Goal: Download file/media

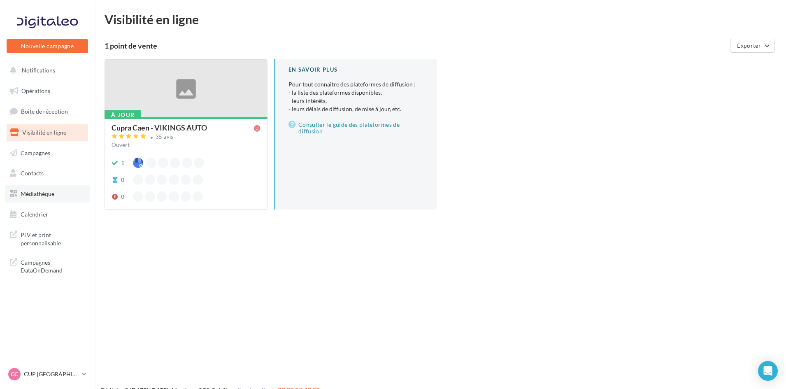
click at [46, 197] on span "Médiathèque" at bounding box center [38, 193] width 34 height 7
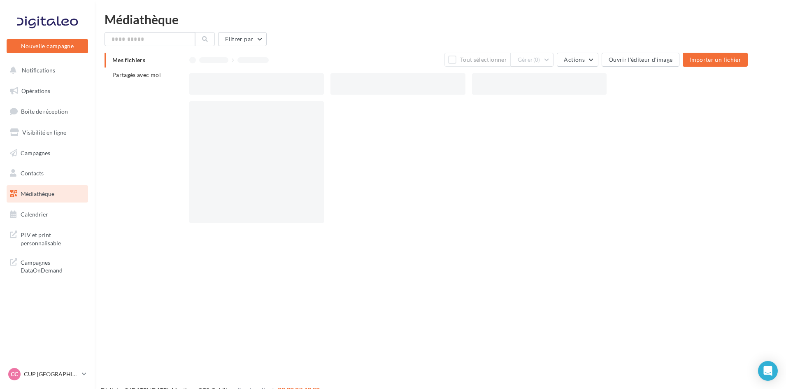
click at [127, 83] on div "Mes fichiers Partagés avec moi" at bounding box center [147, 71] width 85 height 36
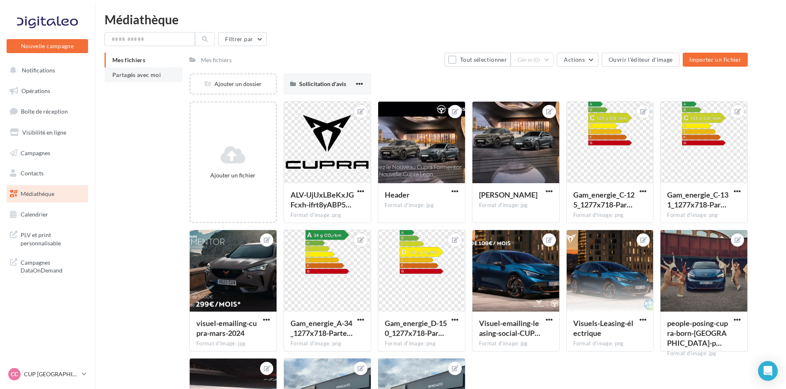
click at [125, 80] on li "Partagés avec moi" at bounding box center [144, 74] width 78 height 15
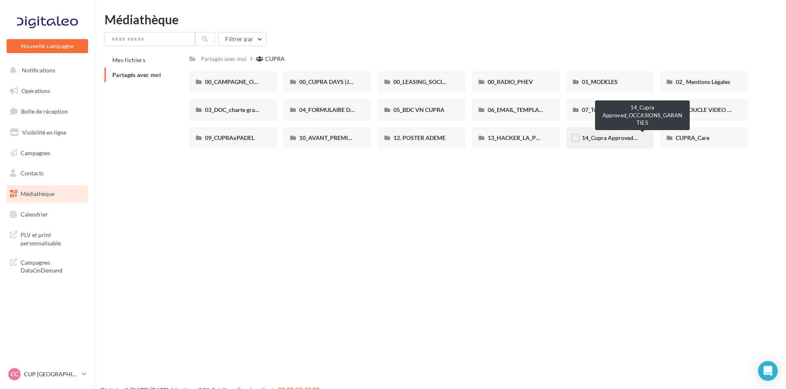
click at [604, 135] on span "14_Cupra Approved_OCCASIONS_GARANTIES" at bounding box center [643, 137] width 122 height 7
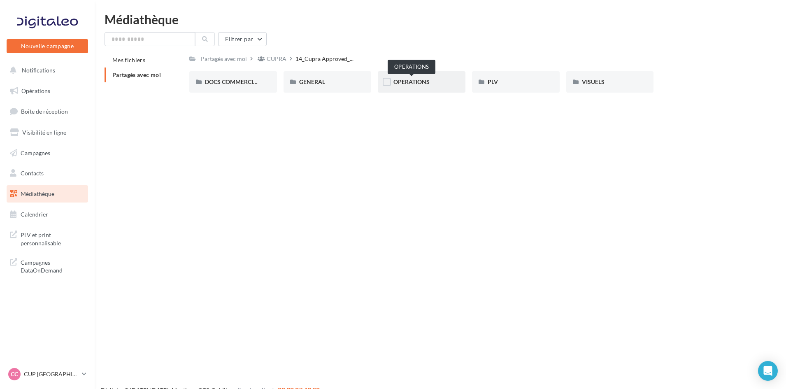
click at [421, 83] on span "OPERATIONS" at bounding box center [411, 81] width 36 height 7
click at [495, 81] on div "RS" at bounding box center [516, 82] width 56 height 8
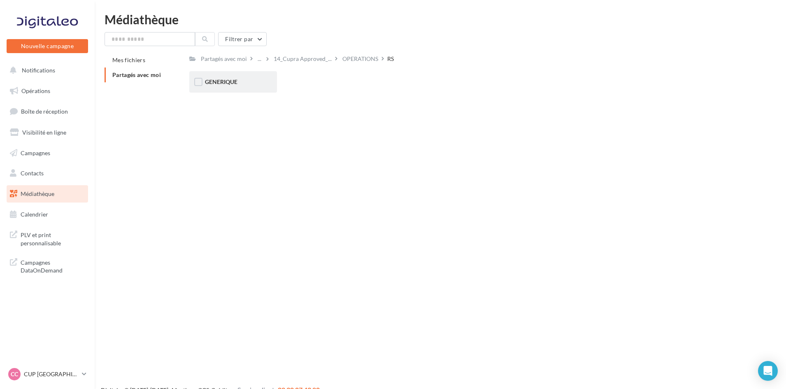
click at [232, 81] on span "GENERIQUE" at bounding box center [221, 81] width 33 height 7
click at [207, 79] on span "VW" at bounding box center [210, 81] width 10 height 7
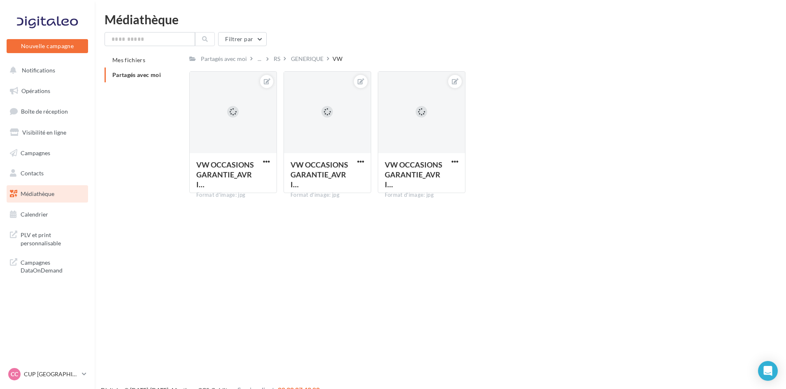
click at [308, 59] on div "GENERIQUE" at bounding box center [307, 59] width 33 height 8
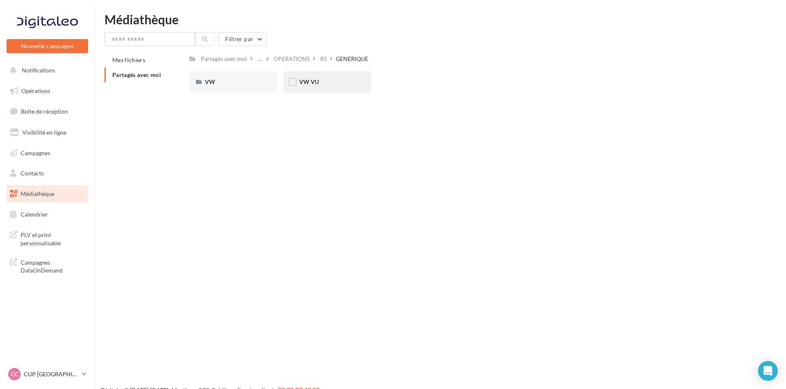
click at [315, 79] on span "VW VU" at bounding box center [309, 81] width 20 height 7
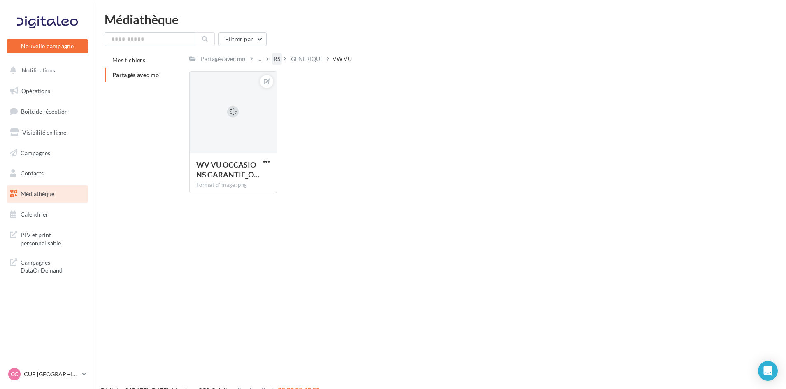
click at [279, 58] on div "RS" at bounding box center [277, 59] width 7 height 8
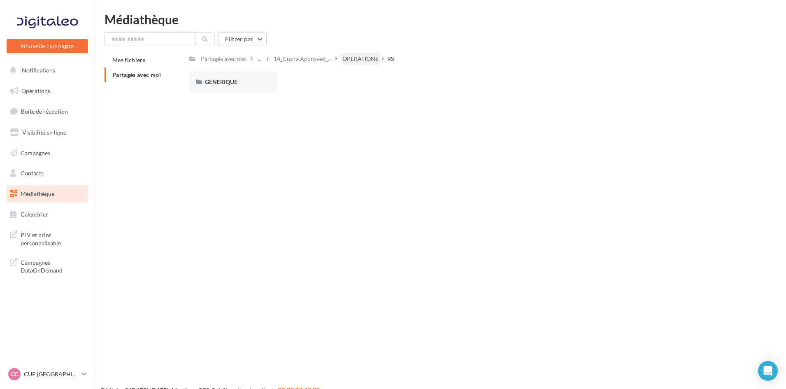
click at [343, 56] on div "OPERATIONS" at bounding box center [360, 59] width 36 height 8
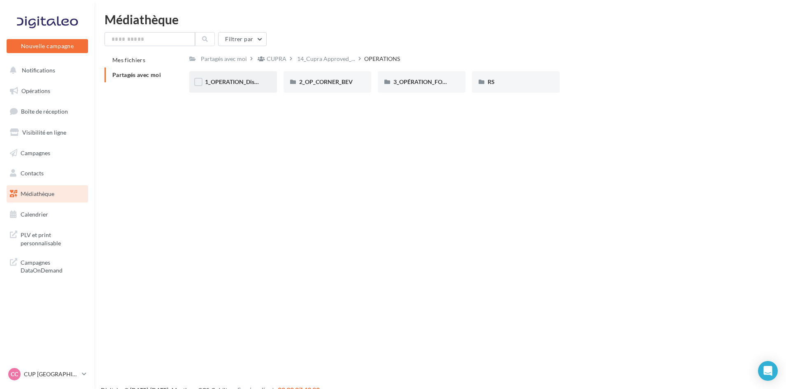
click at [218, 77] on div "1_OPERATION_Dispo_immédiate" at bounding box center [233, 81] width 88 height 21
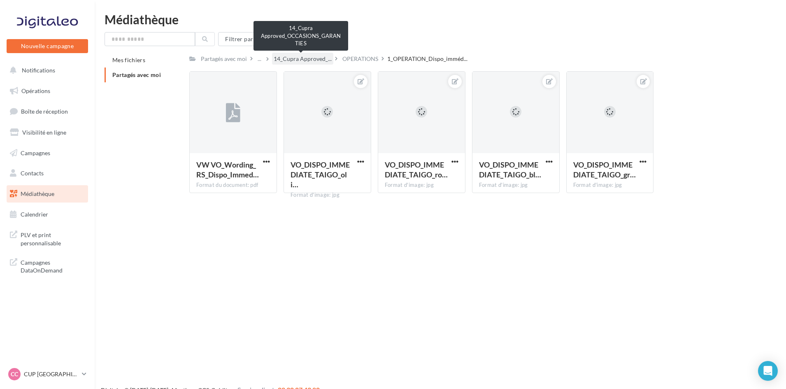
click at [304, 55] on span "14_Cupra Approved_..." at bounding box center [303, 59] width 58 height 8
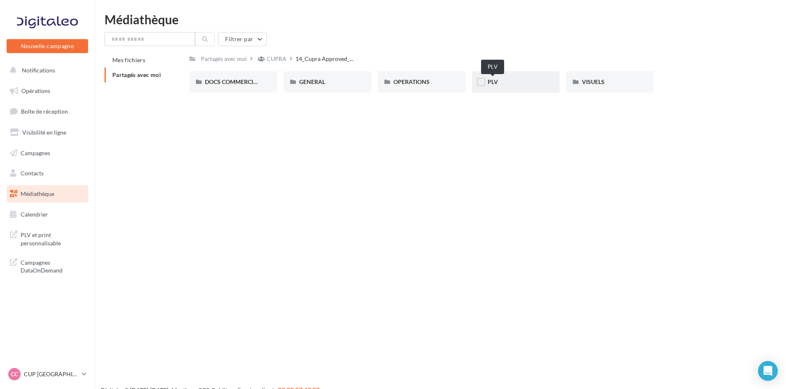
click at [494, 84] on span "PLV" at bounding box center [493, 81] width 10 height 7
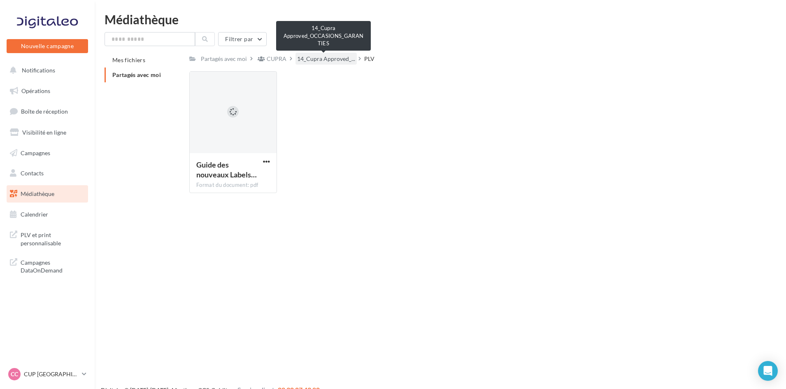
click at [317, 59] on span "14_Cupra Approved_..." at bounding box center [326, 59] width 58 height 8
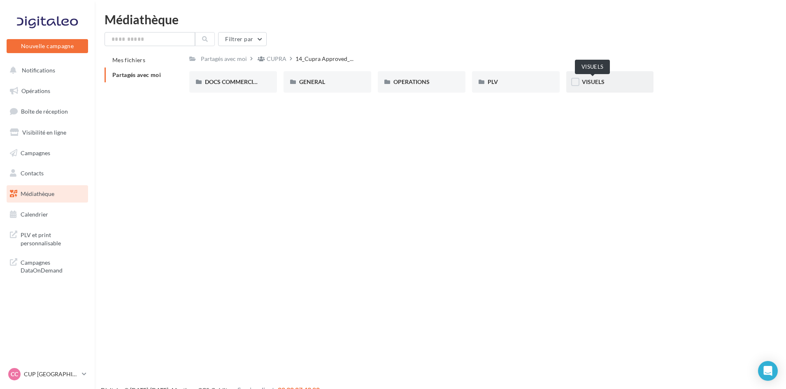
click at [587, 81] on span "VISUELS" at bounding box center [593, 81] width 23 height 7
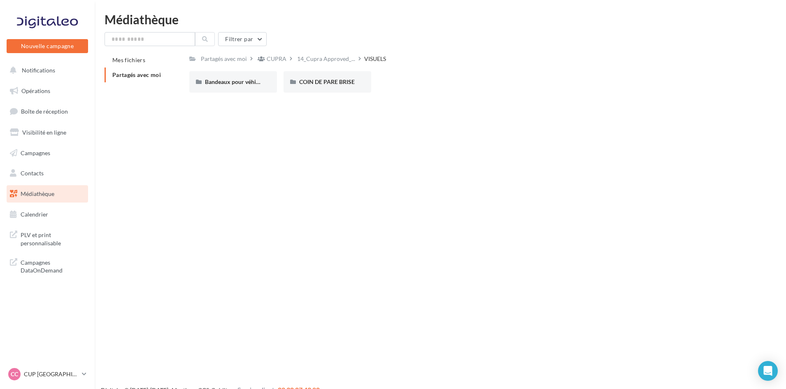
click at [356, 54] on div "14_Cupra Approved_..." at bounding box center [329, 59] width 69 height 12
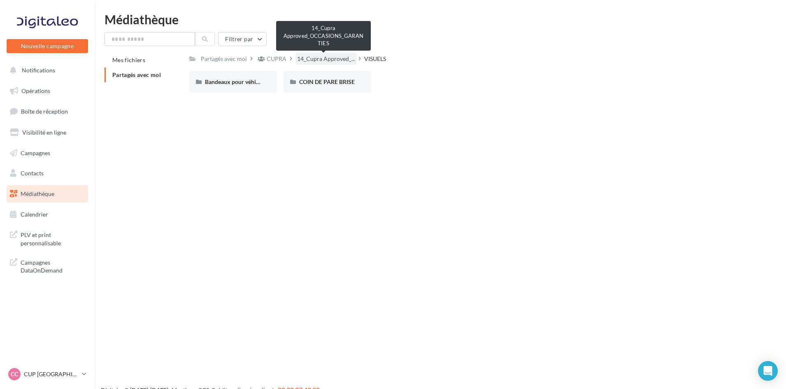
click at [329, 55] on span "14_Cupra Approved_..." at bounding box center [326, 59] width 58 height 8
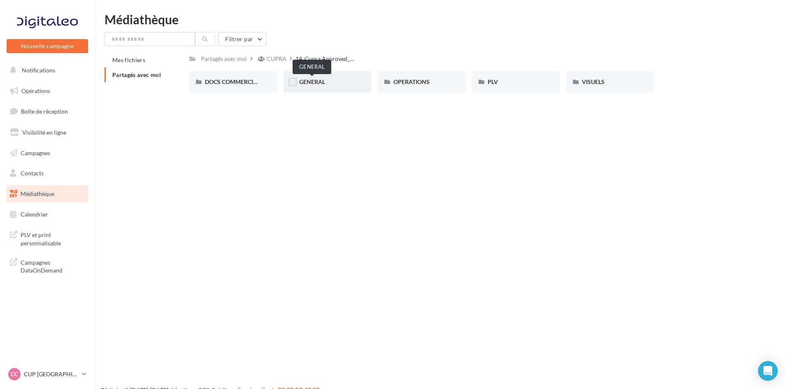
click at [311, 82] on span "GENERAL" at bounding box center [312, 81] width 26 height 7
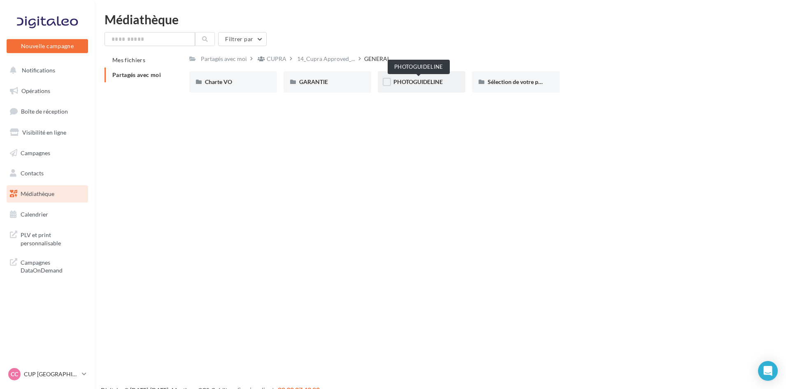
click at [406, 83] on span "PHOTOGUIDELINE" at bounding box center [417, 81] width 49 height 7
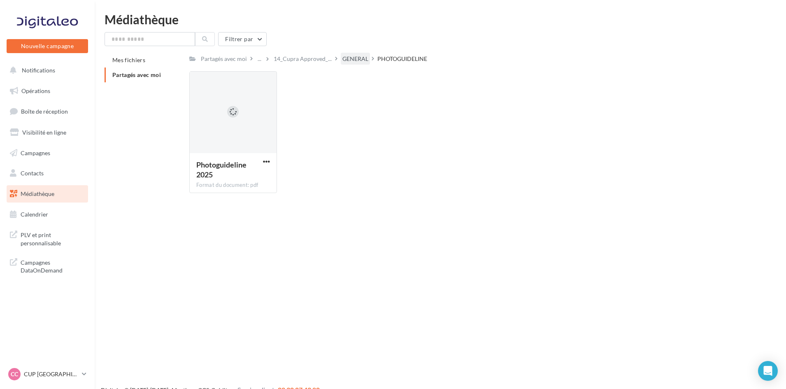
click at [350, 58] on div "GENERAL" at bounding box center [355, 59] width 26 height 8
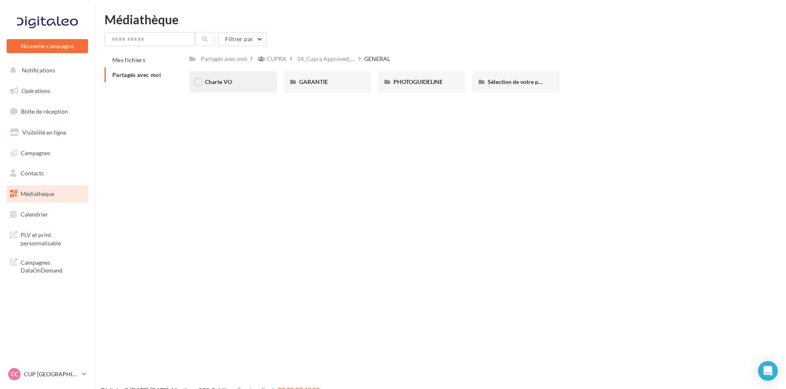
click at [228, 77] on div "Charte VO" at bounding box center [233, 81] width 88 height 21
click at [303, 84] on span "Logos" at bounding box center [306, 81] width 15 height 7
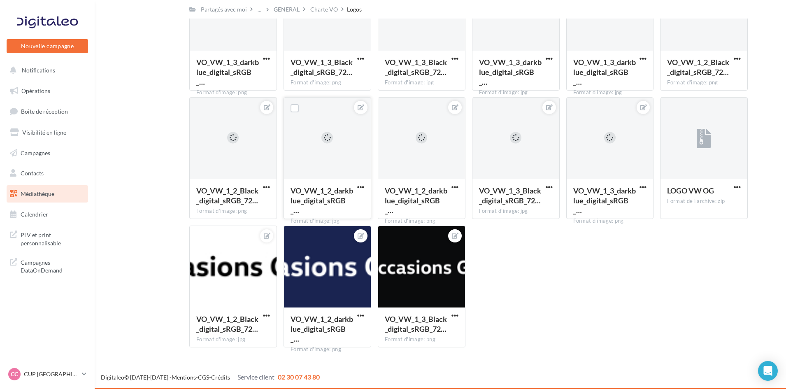
scroll to position [102, 0]
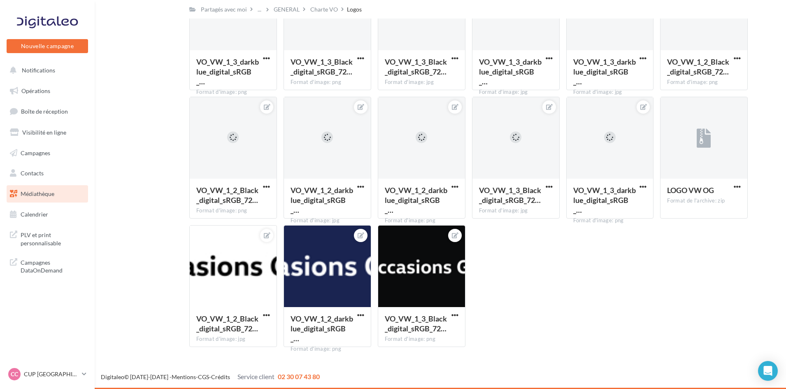
click at [49, 199] on link "Médiathèque" at bounding box center [47, 193] width 85 height 17
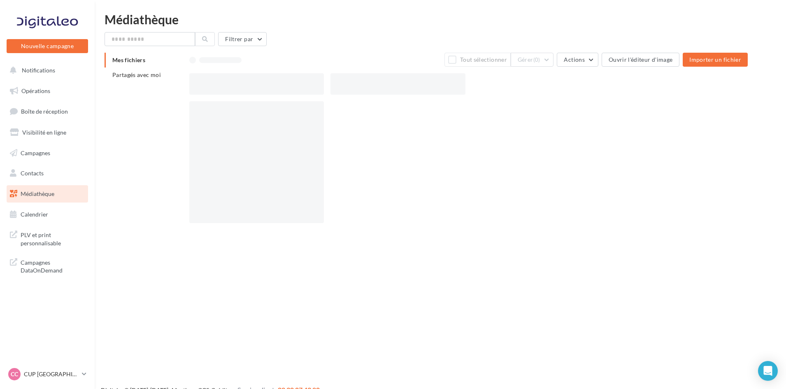
click at [46, 374] on p "CUP [GEOGRAPHIC_DATA]" at bounding box center [51, 374] width 55 height 8
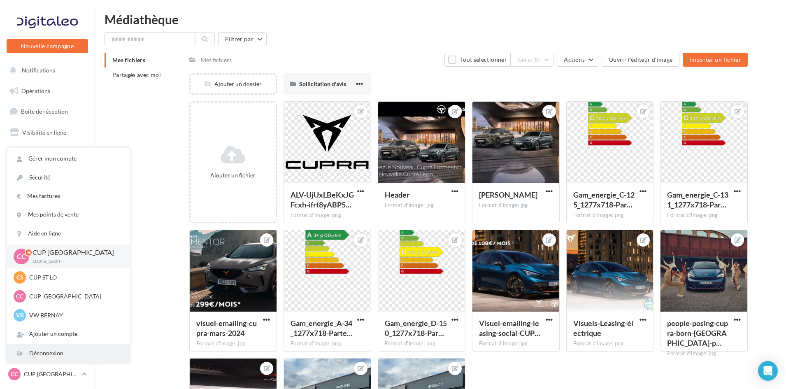
click at [44, 351] on div "Déconnexion" at bounding box center [68, 353] width 123 height 19
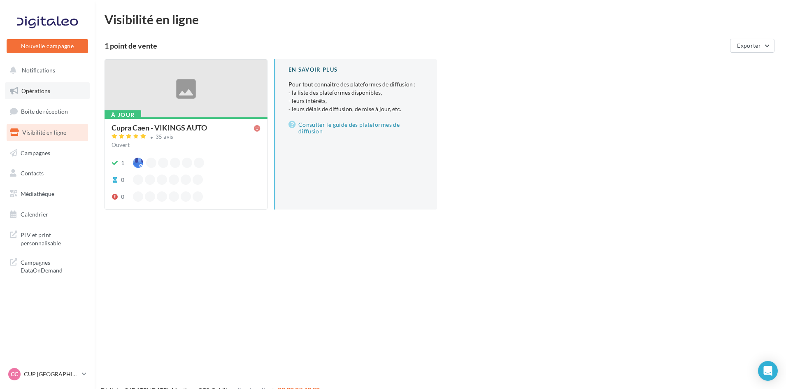
click at [35, 91] on span "Opérations" at bounding box center [35, 90] width 29 height 7
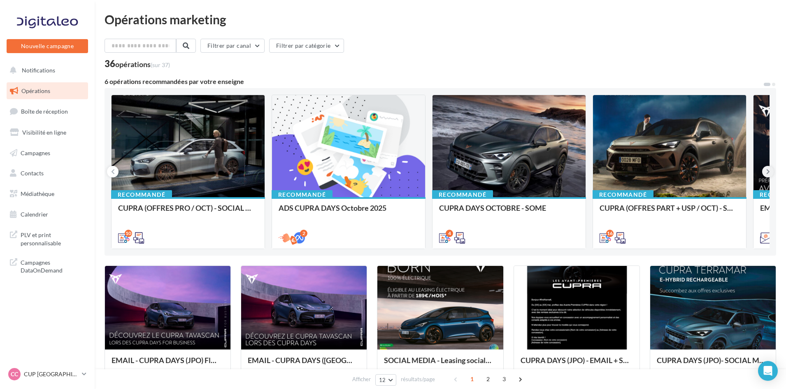
click at [767, 168] on icon at bounding box center [768, 171] width 4 height 8
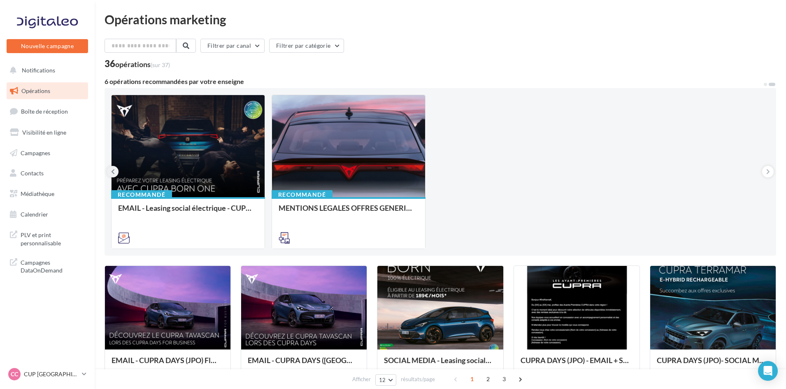
click at [114, 167] on button at bounding box center [113, 172] width 12 height 12
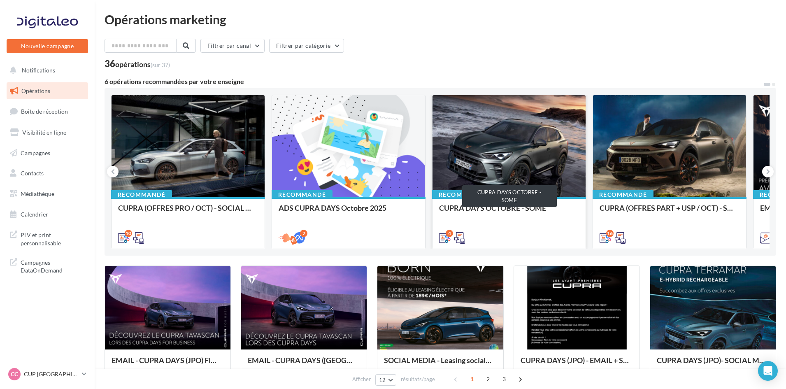
click at [473, 210] on div "CUPRA DAYS OCTOBRE - SOME" at bounding box center [509, 212] width 140 height 16
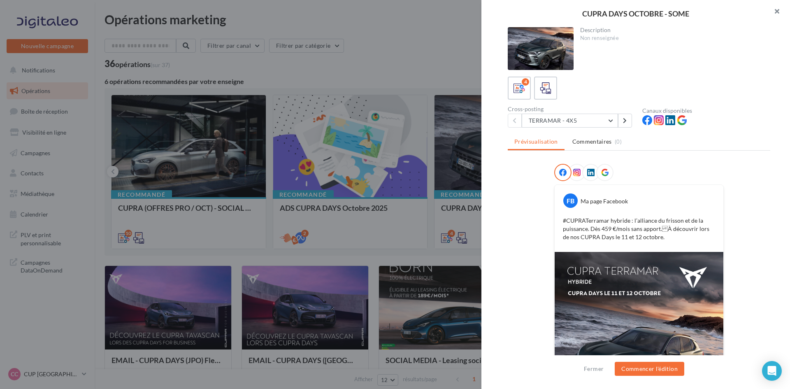
click at [777, 15] on button "button" at bounding box center [773, 12] width 33 height 25
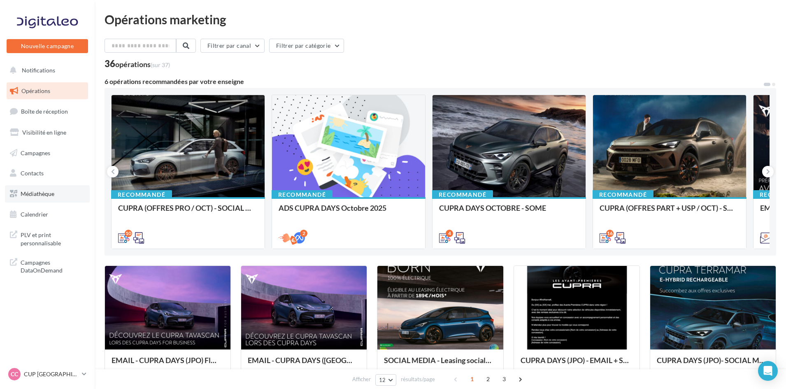
click at [43, 195] on span "Médiathèque" at bounding box center [38, 193] width 34 height 7
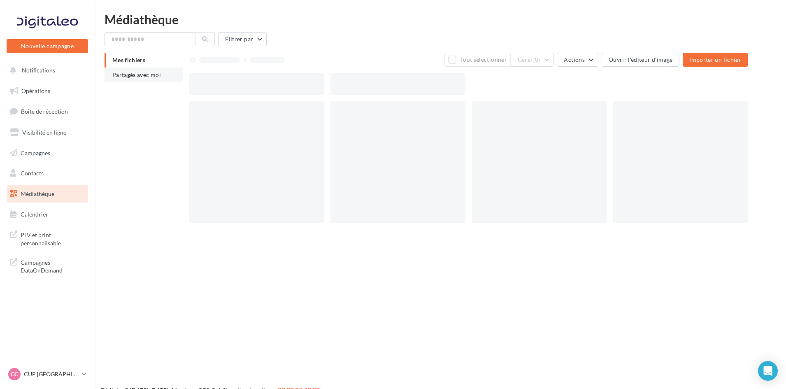
click at [137, 76] on span "Partagés avec moi" at bounding box center [136, 74] width 49 height 7
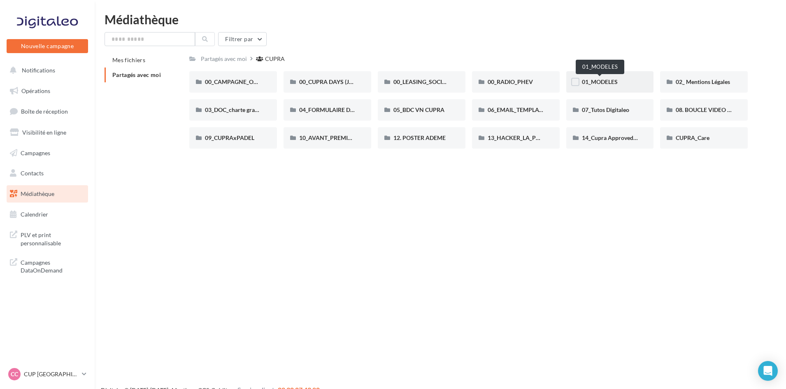
click at [611, 79] on span "01_MODELES" at bounding box center [600, 81] width 36 height 7
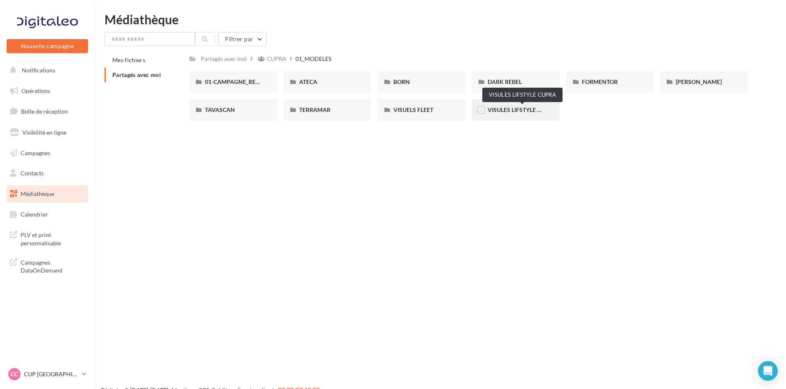
click at [519, 108] on span "VISULES LIFSTYLE CUPRA" at bounding box center [522, 109] width 69 height 7
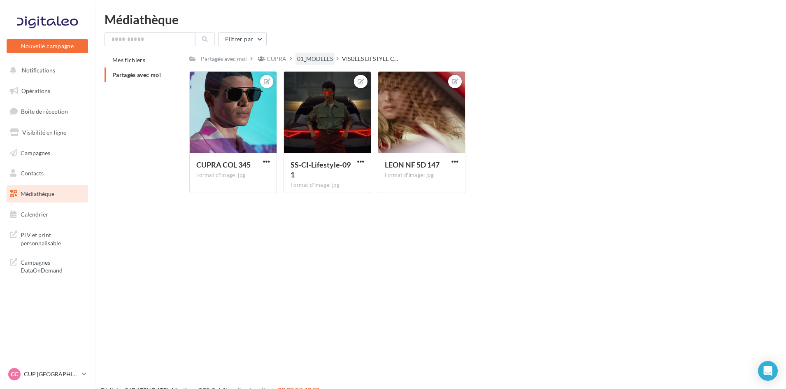
click at [301, 55] on div "01_MODELES" at bounding box center [315, 59] width 36 height 8
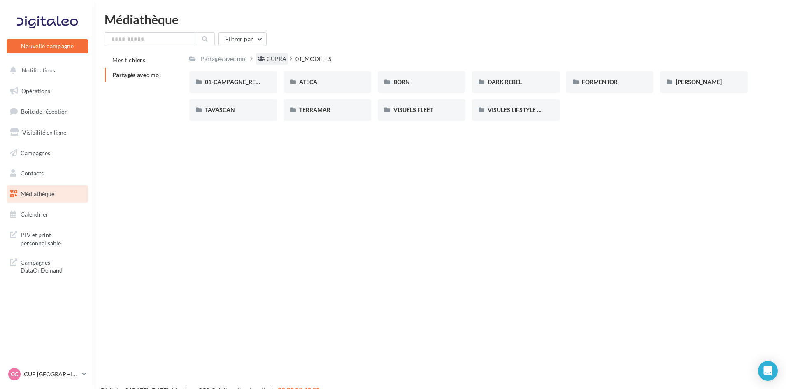
click at [271, 57] on div "CUPRA" at bounding box center [277, 59] width 20 height 8
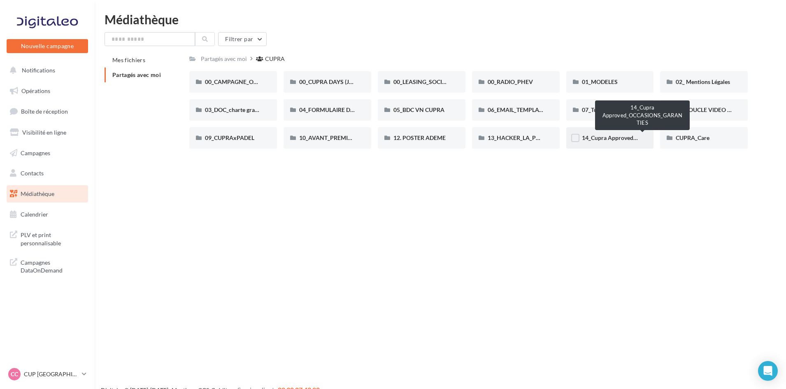
click at [613, 135] on span "14_Cupra Approved_OCCASIONS_GARANTIES" at bounding box center [643, 137] width 122 height 7
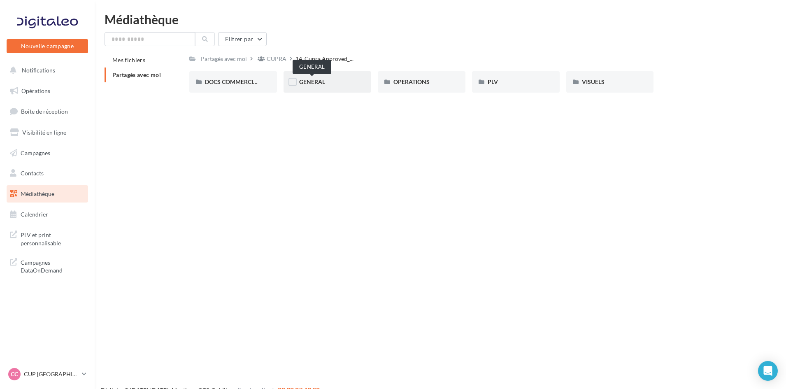
click at [306, 84] on span "GENERAL" at bounding box center [312, 81] width 26 height 7
click at [317, 77] on div "GARANTIE" at bounding box center [328, 81] width 88 height 21
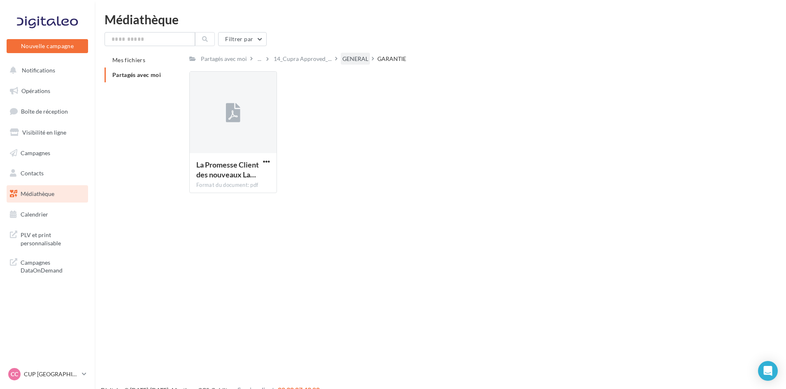
click at [353, 59] on div "GENERAL" at bounding box center [355, 59] width 26 height 8
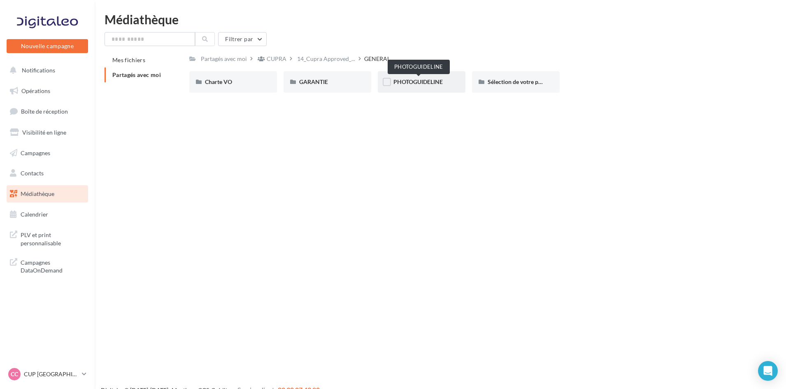
click at [427, 81] on span "PHOTOGUIDELINE" at bounding box center [417, 81] width 49 height 7
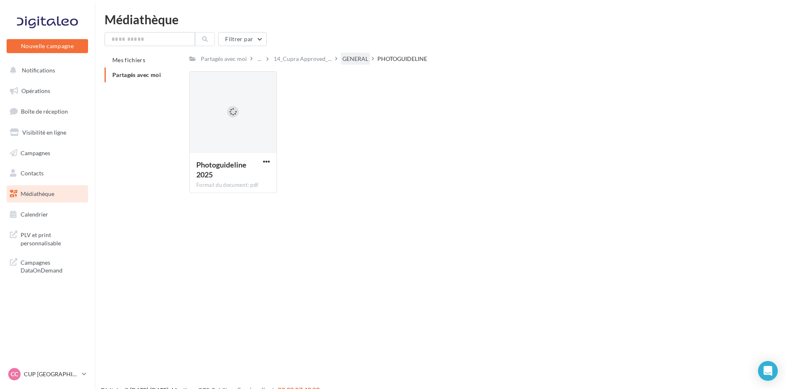
click at [350, 58] on div "GENERAL" at bounding box center [355, 59] width 26 height 8
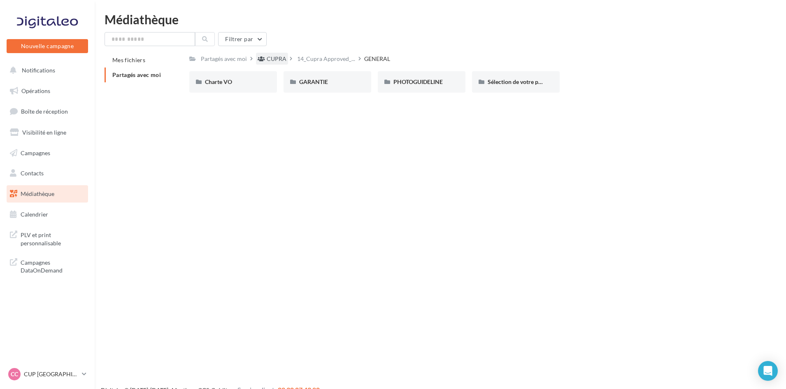
click at [280, 58] on div "CUPRA" at bounding box center [277, 59] width 20 height 8
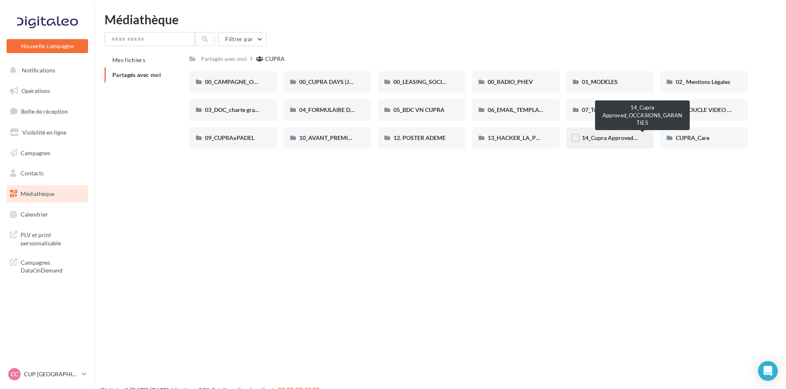
click at [607, 139] on span "14_Cupra Approved_OCCASIONS_GARANTIES" at bounding box center [643, 137] width 122 height 7
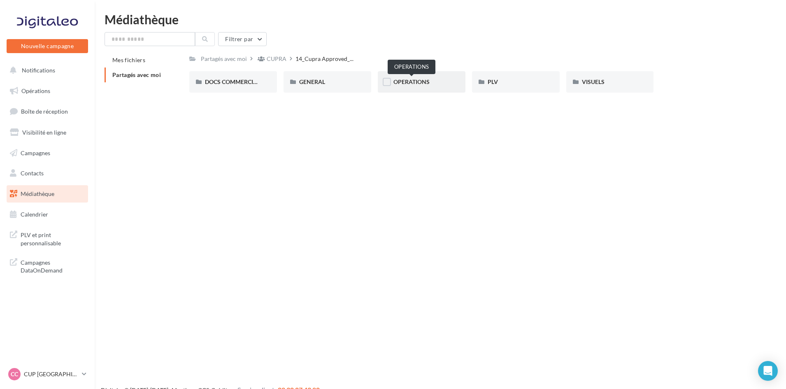
click at [422, 82] on span "OPERATIONS" at bounding box center [411, 81] width 36 height 7
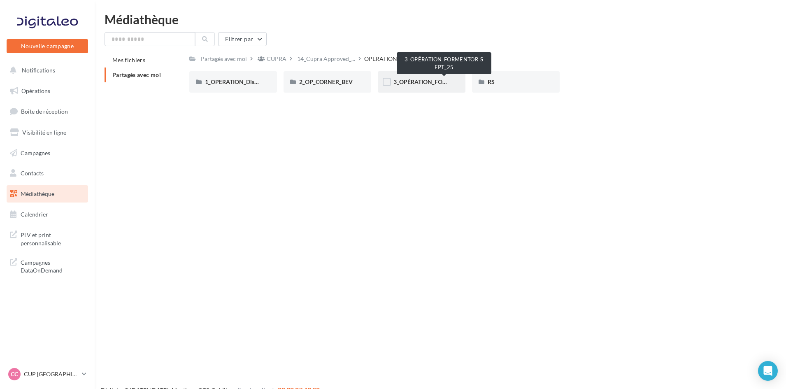
click at [431, 84] on span "3_OPÉRATION_FORMENTOR_SEPT_25" at bounding box center [444, 81] width 102 height 7
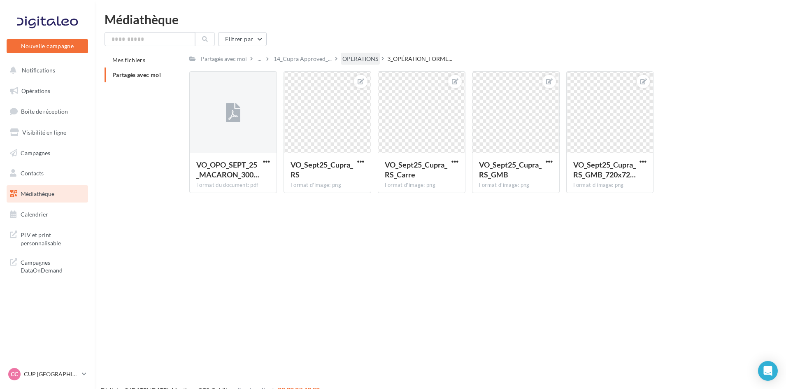
click at [363, 60] on div "OPERATIONS" at bounding box center [360, 59] width 36 height 8
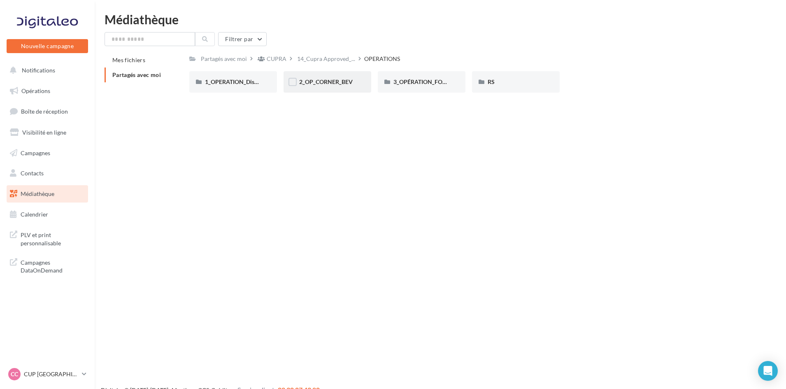
click at [336, 78] on div "2_OP_CORNER_BEV" at bounding box center [327, 82] width 56 height 8
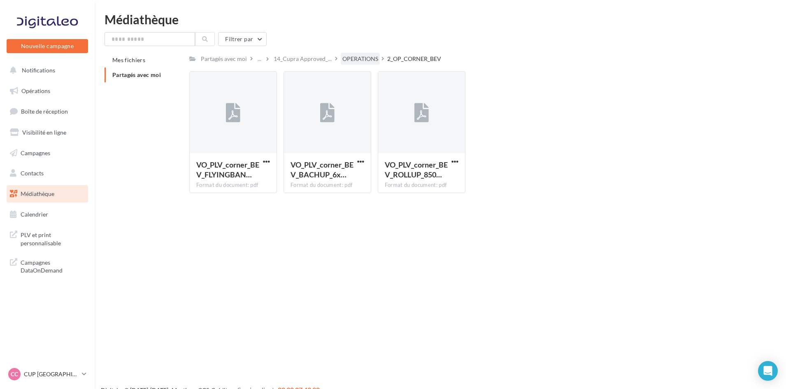
click at [341, 59] on div "OPERATIONS" at bounding box center [360, 59] width 39 height 12
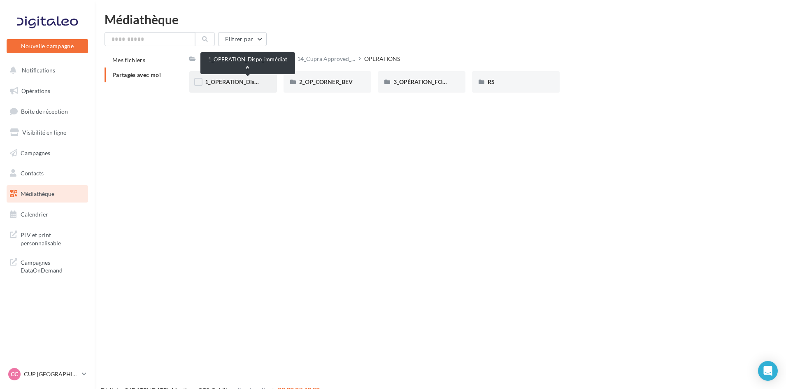
click at [240, 82] on span "1_OPERATION_Dispo_immédiate" at bounding box center [248, 81] width 86 height 7
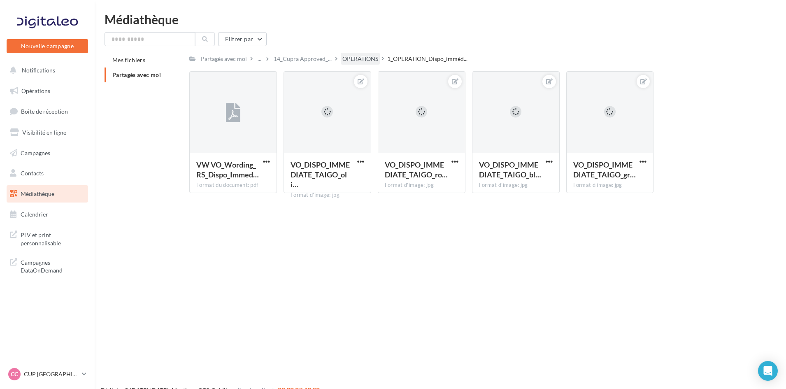
click at [358, 62] on div "OPERATIONS" at bounding box center [360, 59] width 36 height 8
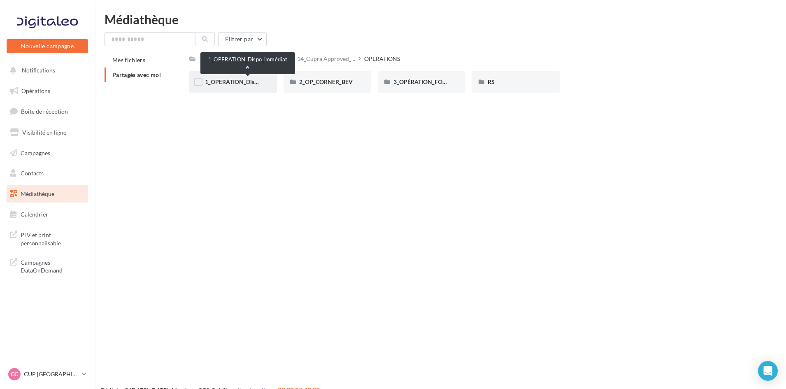
click at [244, 81] on span "1_OPERATION_Dispo_immédiate" at bounding box center [248, 81] width 86 height 7
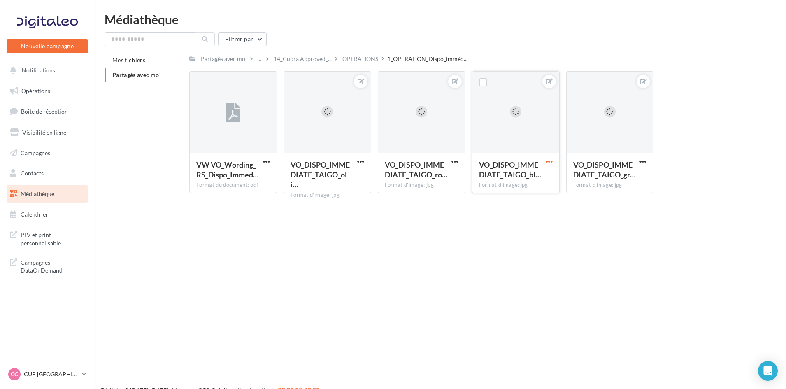
click at [546, 159] on span "button" at bounding box center [549, 161] width 7 height 7
click at [515, 200] on button "Télécharger" at bounding box center [510, 198] width 87 height 21
click at [347, 59] on div "OPERATIONS" at bounding box center [360, 59] width 36 height 8
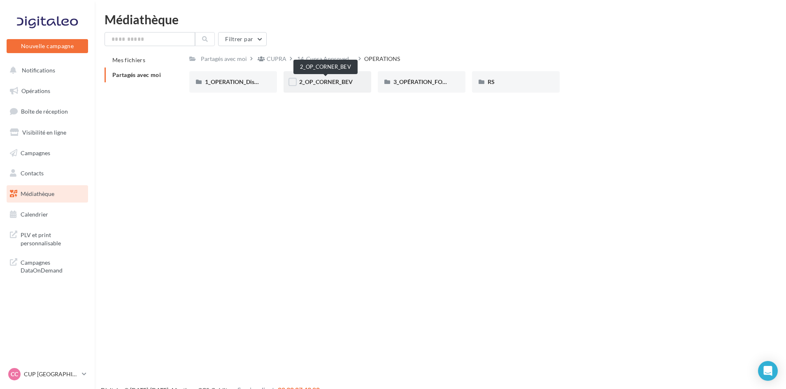
click at [337, 79] on span "2_OP_CORNER_BEV" at bounding box center [325, 81] width 53 height 7
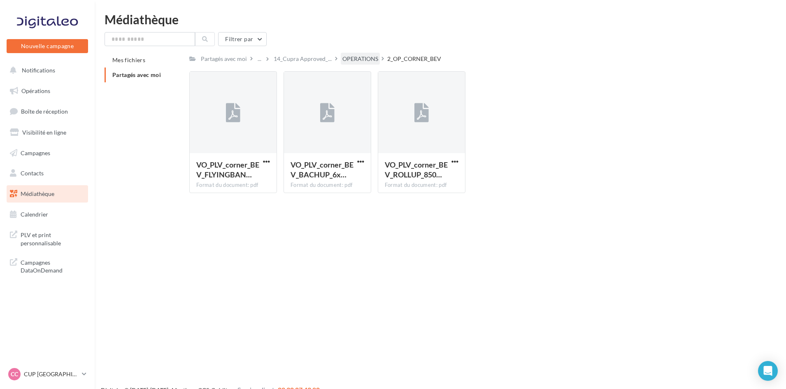
click at [361, 57] on div "OPERATIONS" at bounding box center [360, 59] width 36 height 8
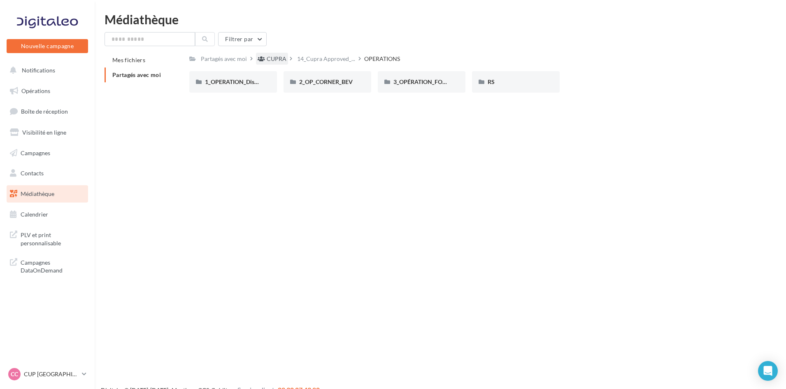
click at [275, 54] on div "CUPRA" at bounding box center [272, 59] width 32 height 12
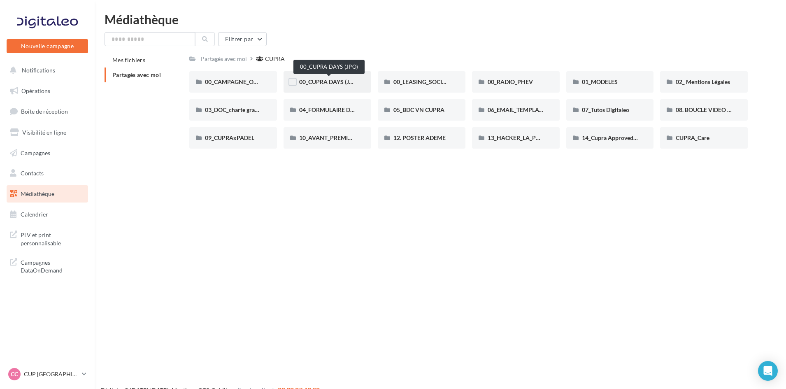
click at [331, 79] on span "00_CUPRA DAYS (JPO)" at bounding box center [329, 81] width 60 height 7
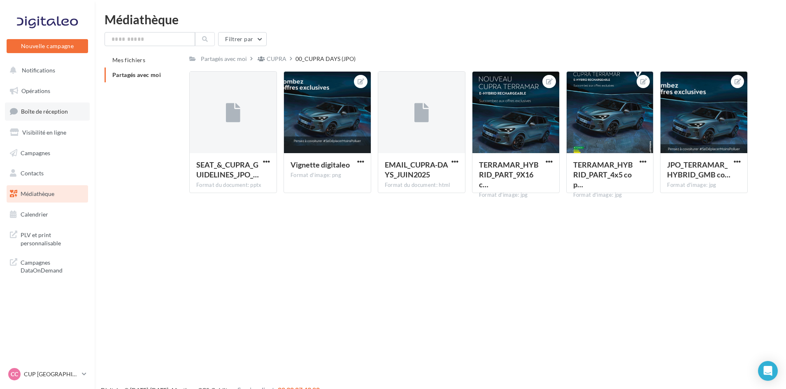
click at [39, 108] on span "Boîte de réception" at bounding box center [44, 111] width 47 height 7
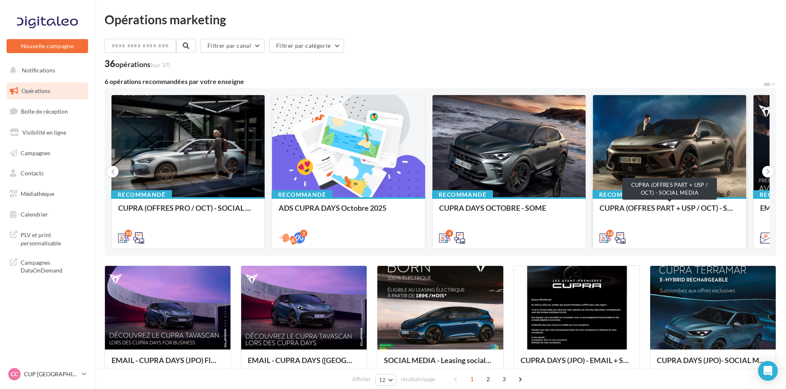
click at [660, 209] on div "CUPRA (OFFRES PART + USP / OCT) - SOCIAL MEDIA" at bounding box center [670, 212] width 140 height 16
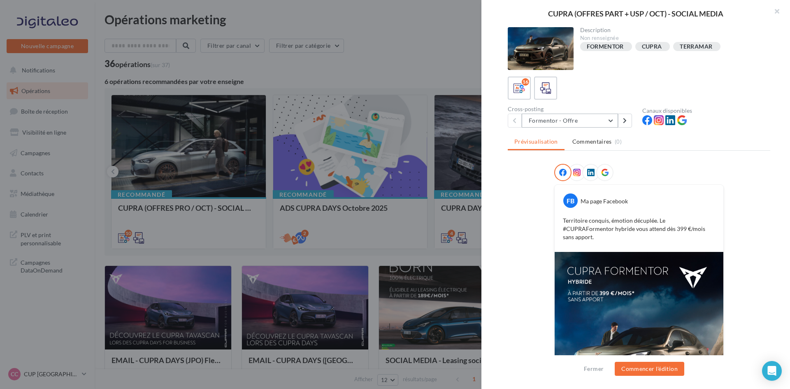
click at [605, 117] on button "Formentor - Offre" at bounding box center [570, 121] width 96 height 14
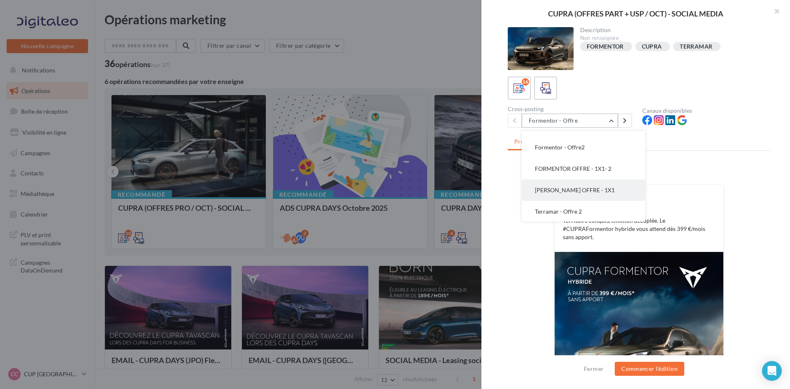
scroll to position [211, 0]
click at [606, 167] on button "Formentor - Offre2" at bounding box center [583, 166] width 123 height 21
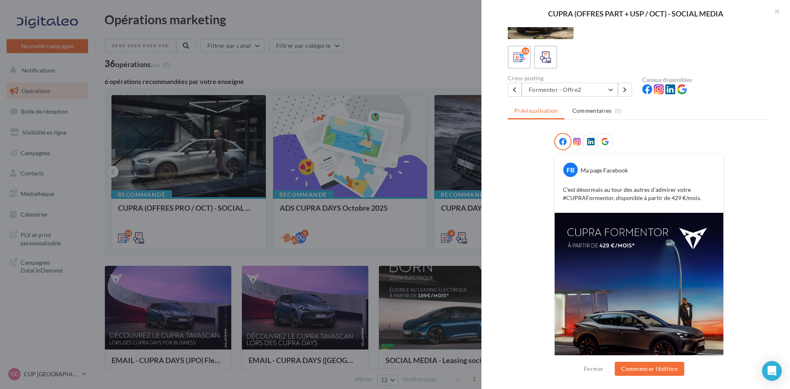
scroll to position [82, 0]
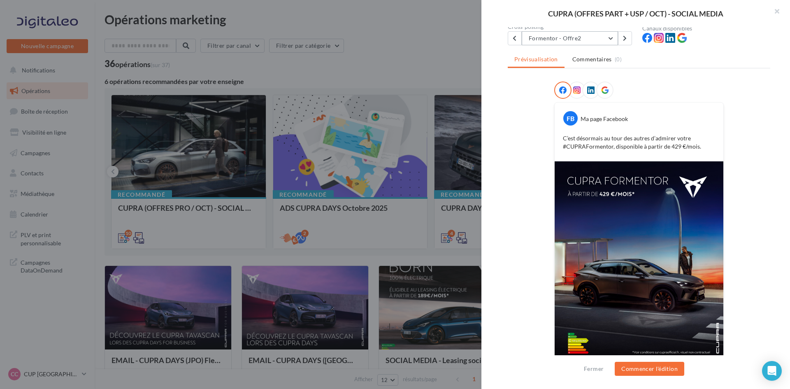
click at [614, 40] on button "Formentor - Offre2" at bounding box center [570, 38] width 96 height 14
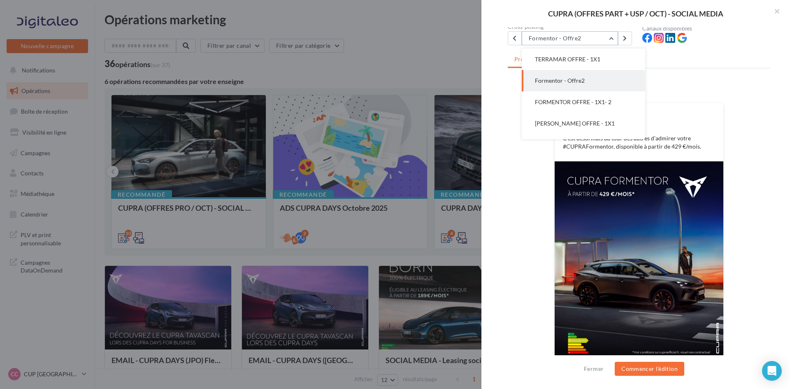
scroll to position [0, 0]
click at [584, 51] on button "Formentor - Offre" at bounding box center [583, 59] width 123 height 21
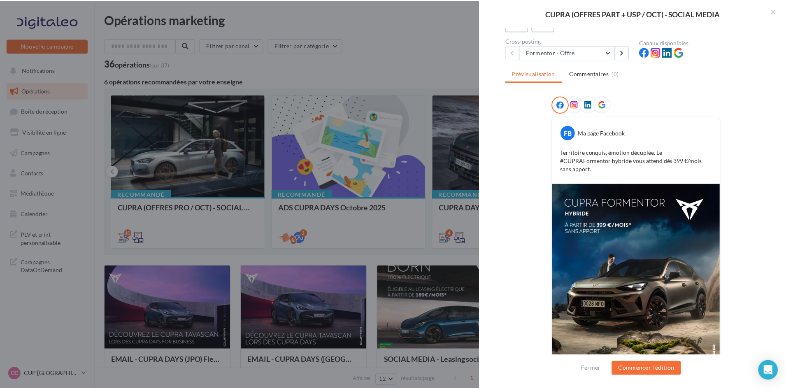
scroll to position [82, 0]
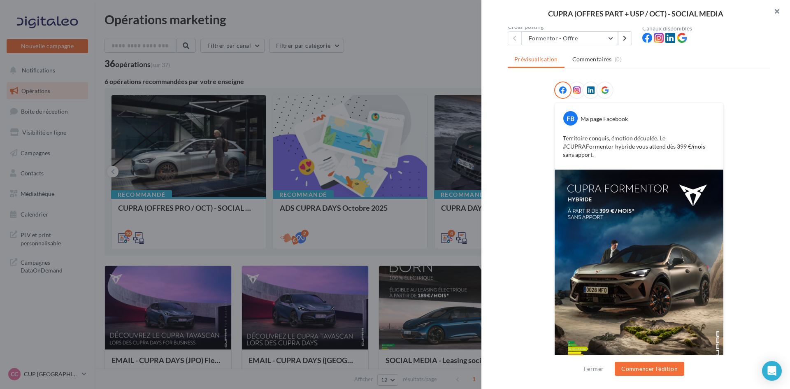
click at [773, 12] on button "button" at bounding box center [773, 12] width 33 height 25
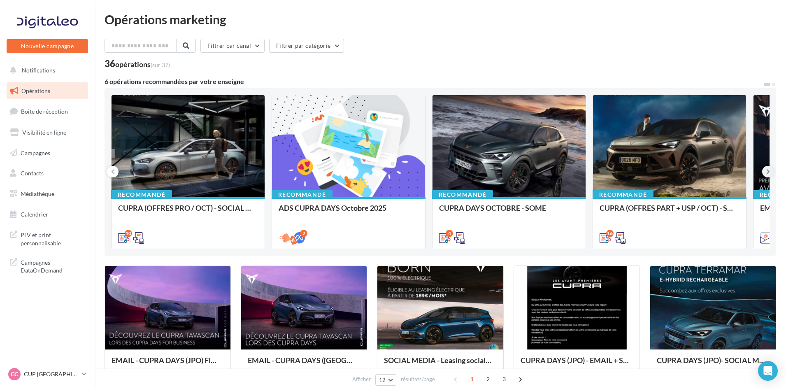
click at [765, 168] on button at bounding box center [768, 172] width 12 height 12
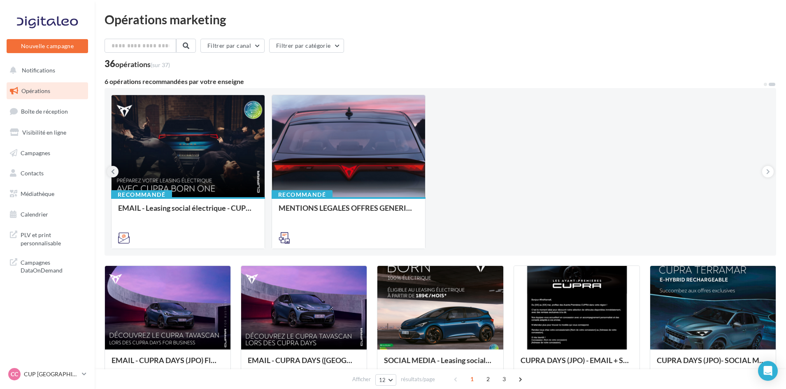
click at [113, 172] on icon at bounding box center [113, 171] width 4 height 8
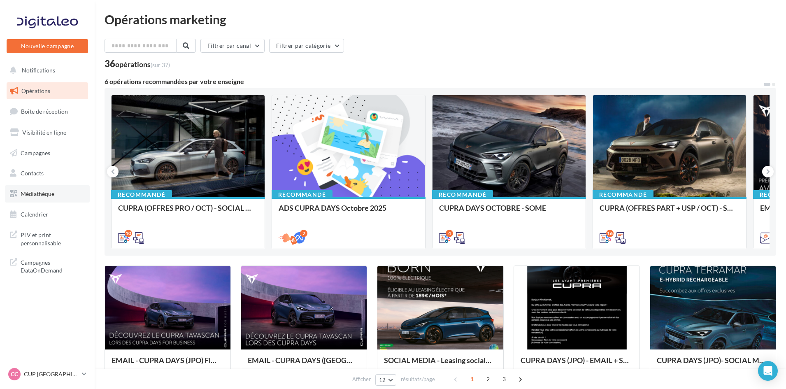
click at [40, 197] on span "Médiathèque" at bounding box center [38, 193] width 34 height 7
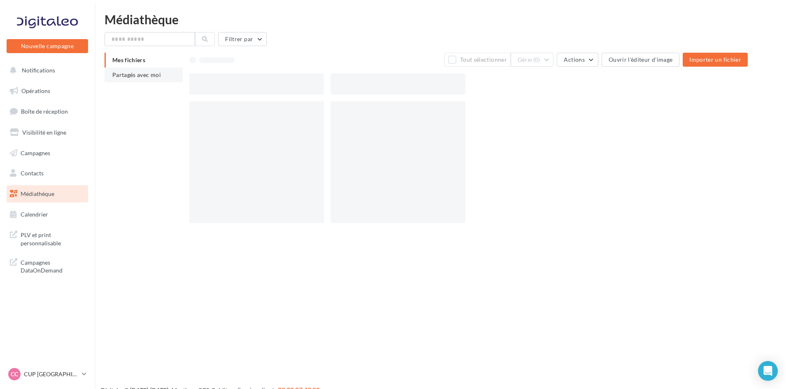
click at [134, 75] on span "Partagés avec moi" at bounding box center [136, 74] width 49 height 7
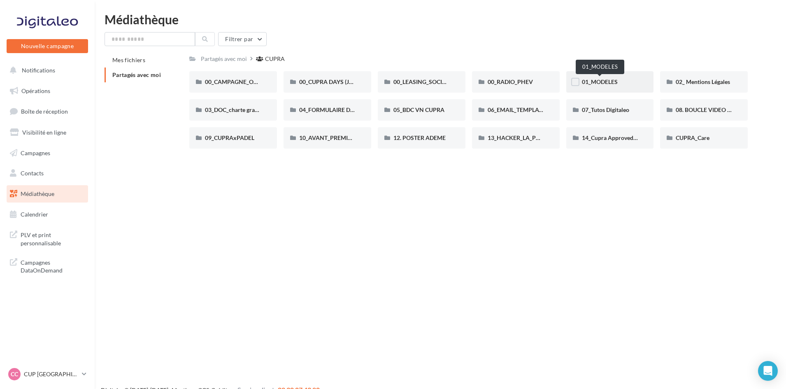
click at [598, 82] on span "01_MODELES" at bounding box center [600, 81] width 36 height 7
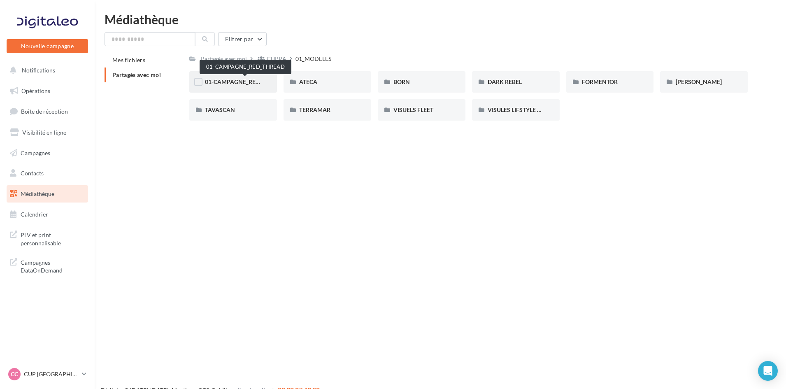
click at [246, 81] on span "01-CAMPAGNE_RED_THREAD" at bounding box center [245, 81] width 80 height 7
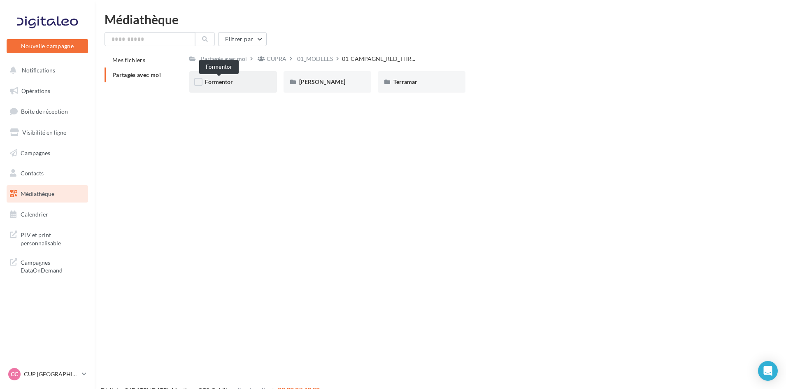
click at [226, 81] on span "Formentor" at bounding box center [219, 81] width 28 height 7
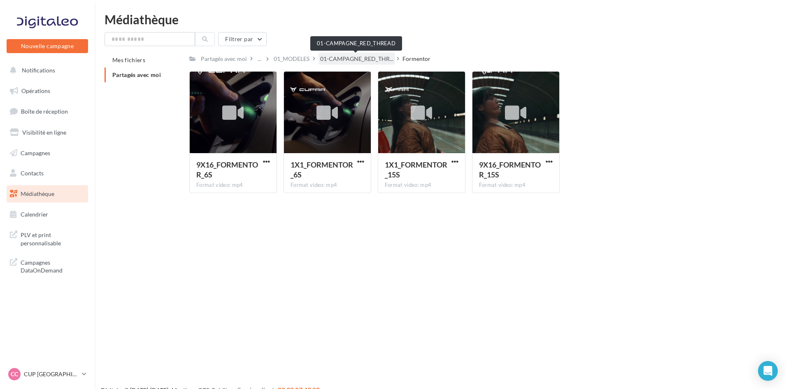
click at [351, 60] on span "01-CAMPAGNE_RED_THR..." at bounding box center [356, 59] width 73 height 8
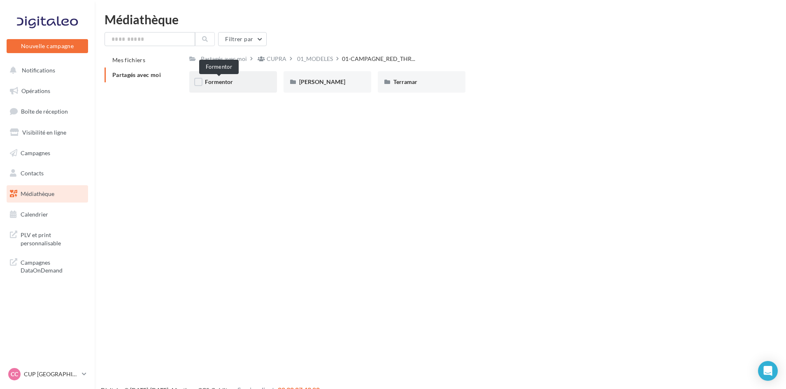
click at [222, 81] on span "Formentor" at bounding box center [219, 81] width 28 height 7
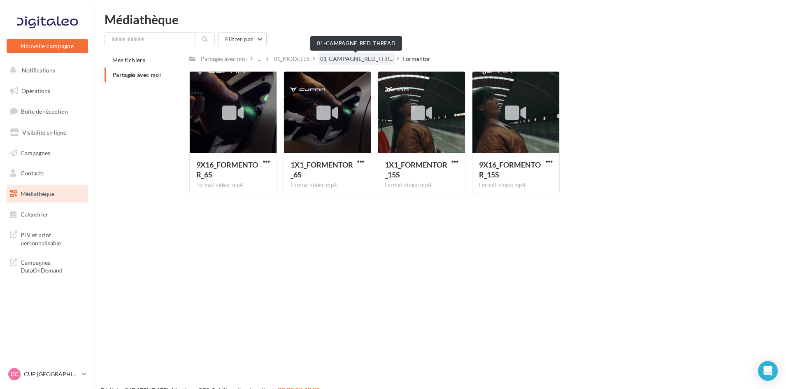
click at [362, 55] on span "01-CAMPAGNE_RED_THR..." at bounding box center [356, 59] width 73 height 8
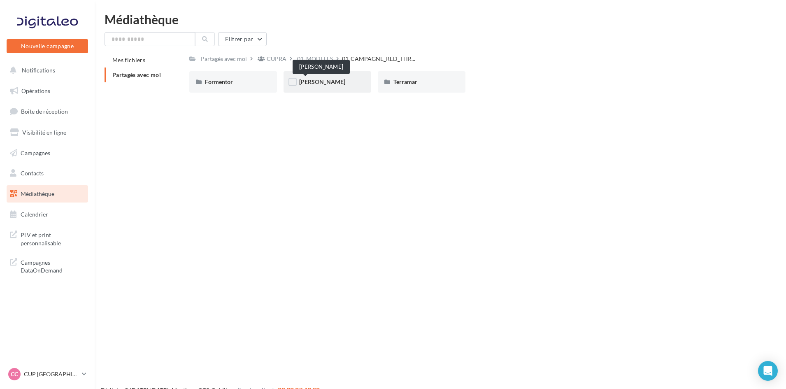
click at [307, 81] on span "Leon" at bounding box center [322, 81] width 46 height 7
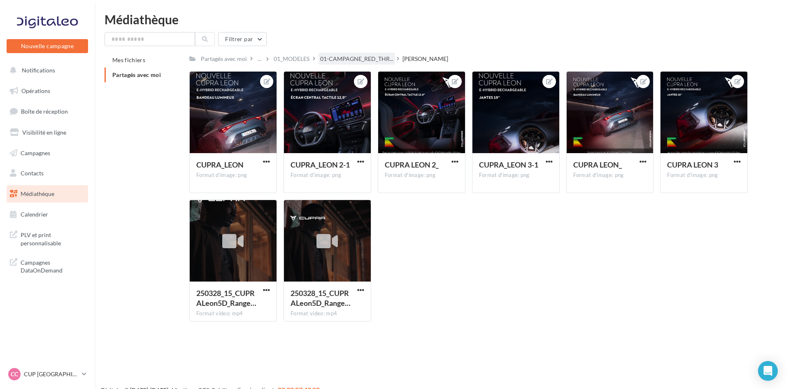
click at [350, 56] on span "01-CAMPAGNE_RED_THR..." at bounding box center [356, 59] width 73 height 8
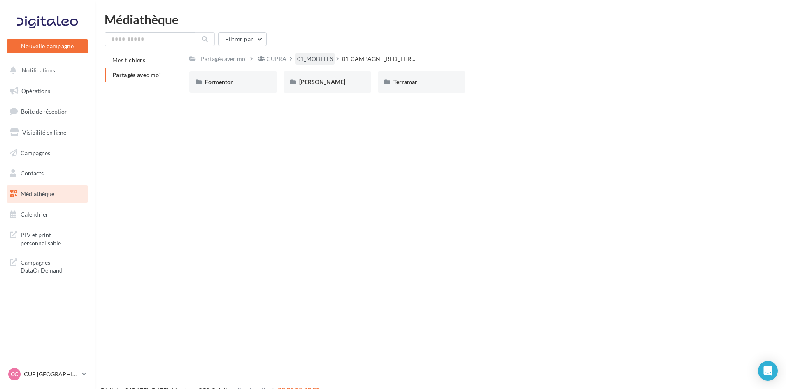
click at [309, 56] on div "01_MODELES" at bounding box center [315, 59] width 36 height 8
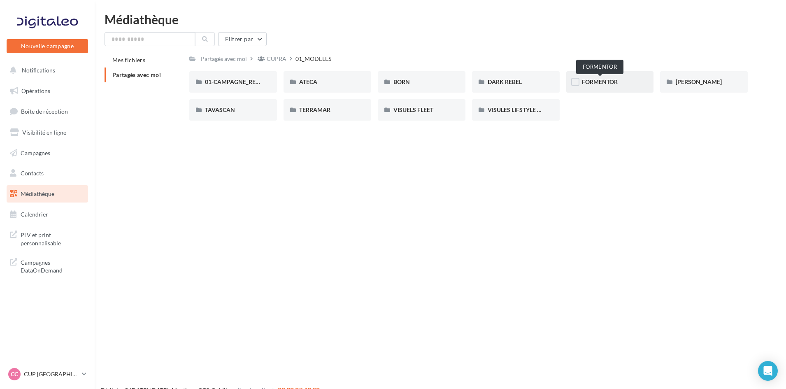
click at [611, 82] on span "FORMENTOR" at bounding box center [600, 81] width 36 height 7
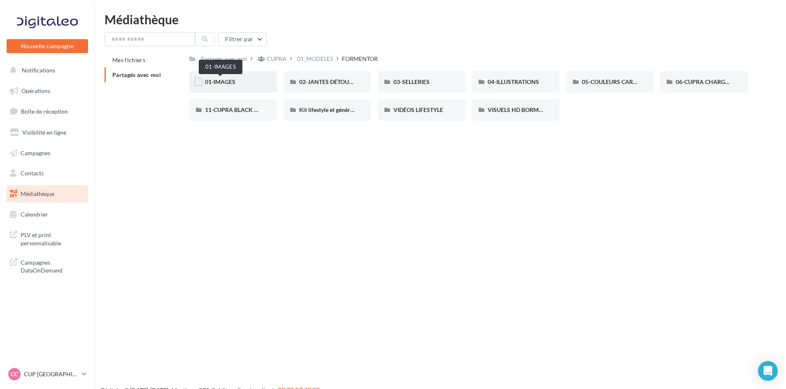
click at [219, 81] on span "01-IMAGES" at bounding box center [220, 81] width 30 height 7
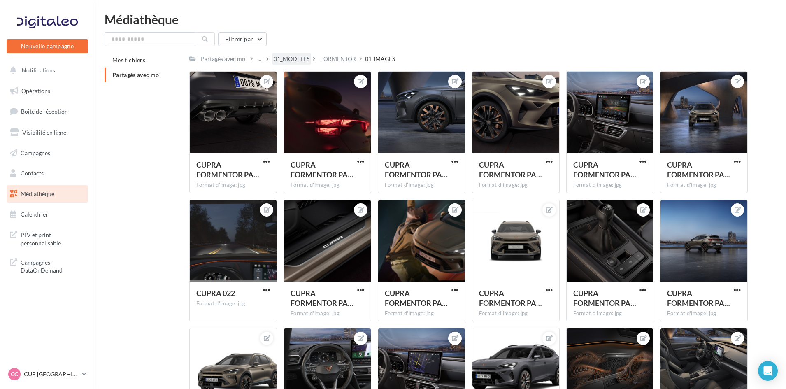
click at [283, 56] on div "01_MODELES" at bounding box center [292, 59] width 36 height 8
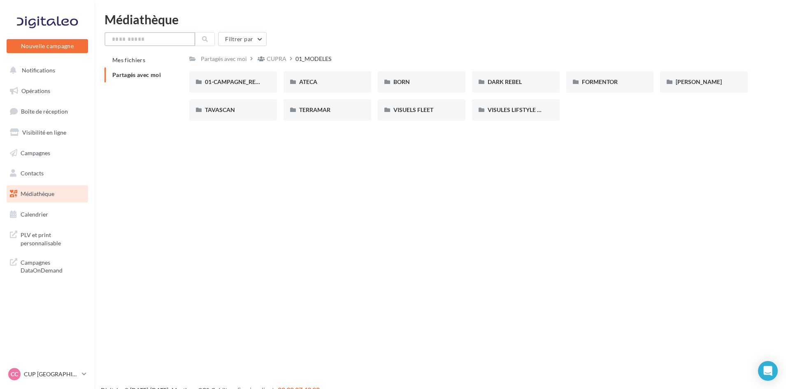
click at [168, 37] on input "text" at bounding box center [150, 39] width 91 height 14
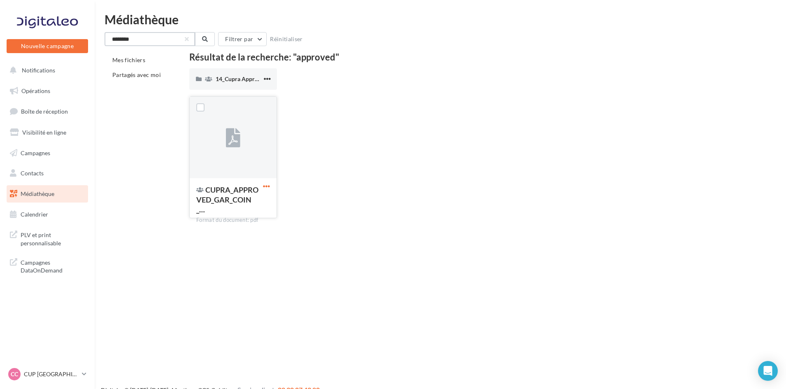
type input "********"
click at [267, 185] on span "button" at bounding box center [266, 186] width 7 height 7
click at [315, 129] on div "CUPRA_APPROVED_GAR_COIN_… Format du document: pdf Télécharger Copier l'URL Loca…" at bounding box center [471, 160] width 565 height 128
click at [221, 192] on span "CUPRA_APPROVED_GAR_COIN_…" at bounding box center [227, 199] width 62 height 29
click at [272, 188] on div "CUPRA_APPROVED_GAR_COIN_… Format du document: pdf" at bounding box center [233, 197] width 87 height 39
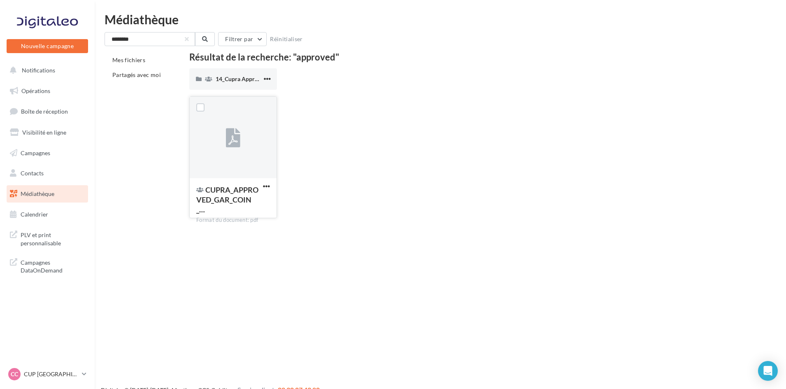
click at [264, 181] on div "CUPRA_APPROVED_GAR_COIN_… Format du document: pdf" at bounding box center [233, 197] width 87 height 39
click at [263, 187] on span "button" at bounding box center [266, 186] width 7 height 7
click at [232, 208] on button "Télécharger" at bounding box center [230, 202] width 82 height 21
click at [230, 74] on div "14_Cupra Approved_OCCASIONS_GARANTIES" at bounding box center [233, 78] width 88 height 21
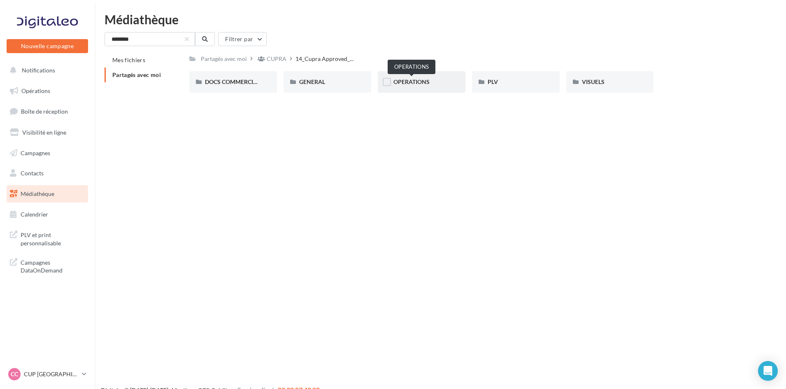
click at [427, 85] on span "OPERATIONS" at bounding box center [411, 81] width 36 height 7
click at [488, 81] on span "RS" at bounding box center [491, 81] width 7 height 7
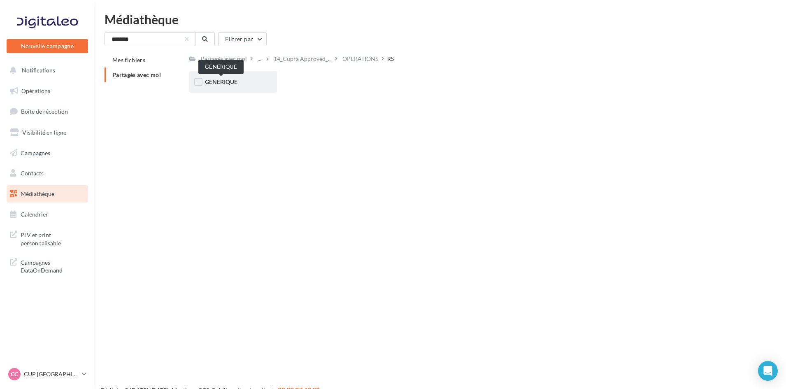
click at [219, 82] on span "GENERIQUE" at bounding box center [221, 81] width 33 height 7
click at [212, 81] on span "VW" at bounding box center [210, 81] width 10 height 7
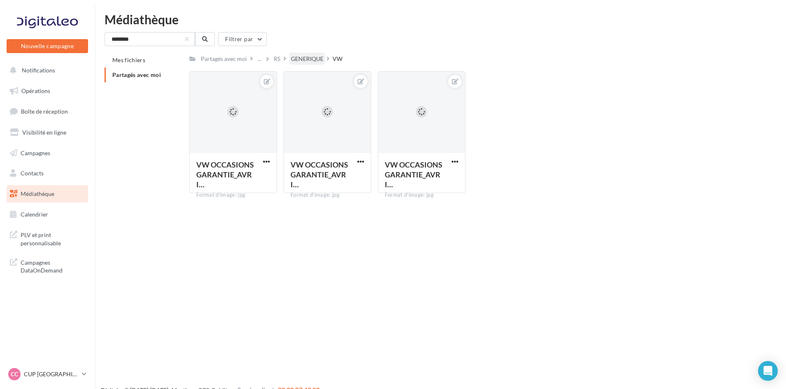
click at [304, 55] on div "GENERIQUE" at bounding box center [307, 59] width 33 height 8
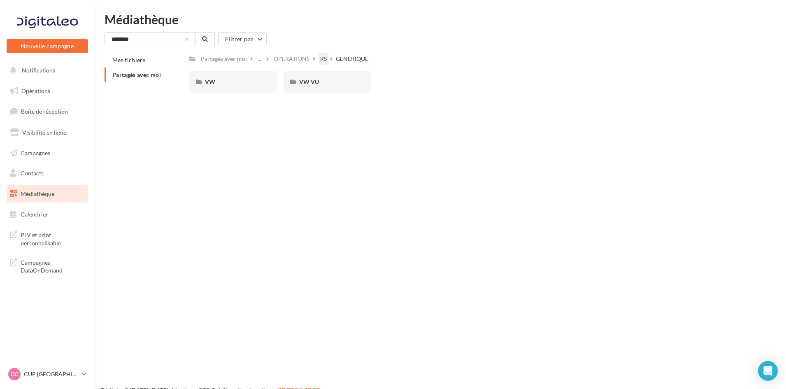
click at [324, 58] on div "RS" at bounding box center [323, 59] width 7 height 8
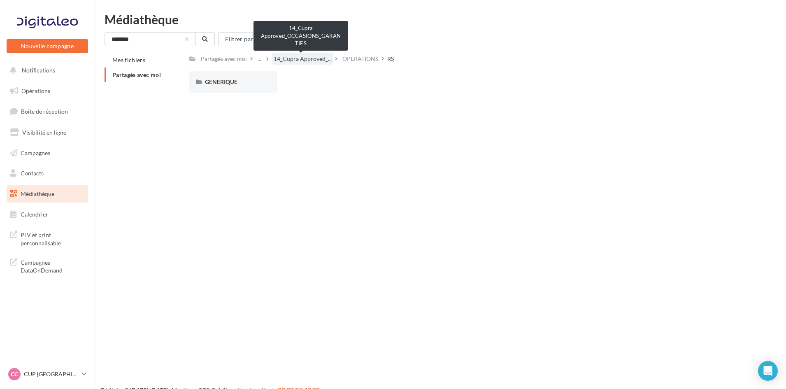
click at [308, 58] on span "14_Cupra Approved_..." at bounding box center [303, 59] width 58 height 8
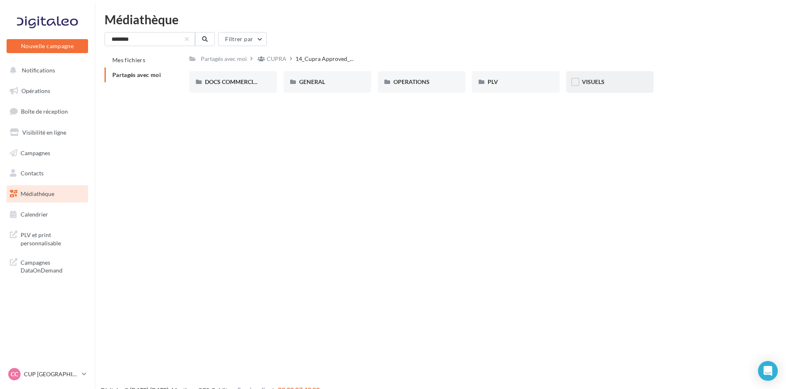
click at [588, 76] on div "VISUELS" at bounding box center [610, 81] width 88 height 21
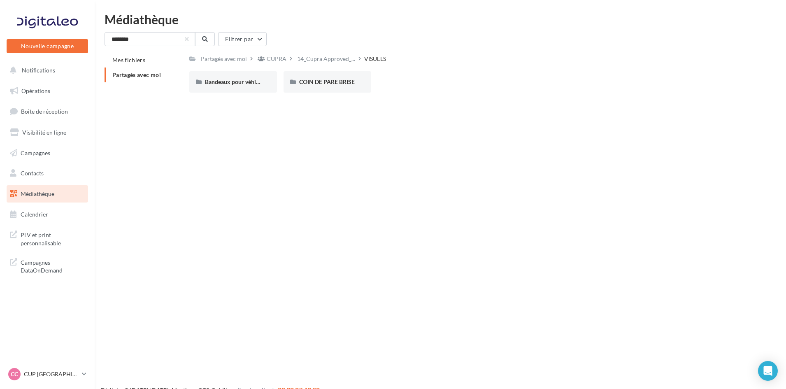
click at [281, 49] on div "******** Filtrer par Mes fichiers Partagés avec moi Partagés avec moi CUPRA 14_…" at bounding box center [441, 65] width 672 height 67
click at [323, 52] on div "******** Filtrer par Mes fichiers Partagés avec moi Partagés avec moi CUPRA 14_…" at bounding box center [441, 65] width 672 height 67
click at [323, 55] on span "14_Cupra Approved_..." at bounding box center [326, 59] width 58 height 8
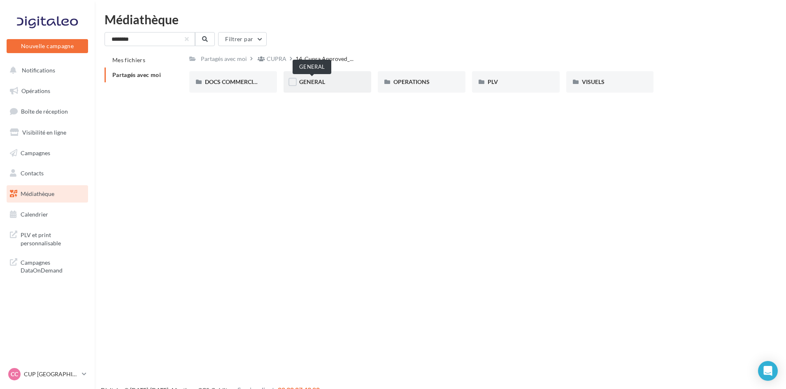
click at [310, 81] on span "GENERAL" at bounding box center [312, 81] width 26 height 7
click at [329, 55] on span "14_Cupra Approved_..." at bounding box center [326, 59] width 58 height 8
click at [396, 80] on span "OPERATIONS" at bounding box center [411, 81] width 36 height 7
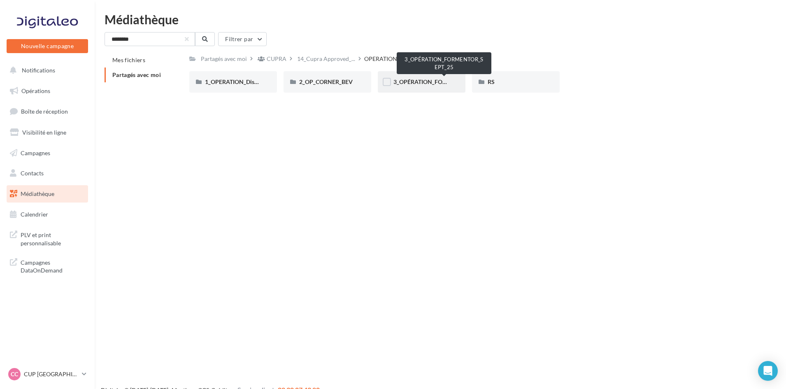
click at [430, 79] on span "3_OPÉRATION_FORMENTOR_SEPT_25" at bounding box center [444, 81] width 102 height 7
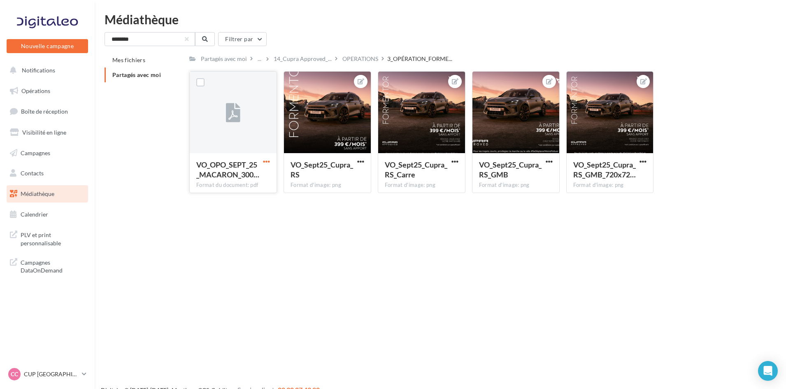
click at [265, 159] on span "button" at bounding box center [266, 161] width 7 height 7
click at [254, 179] on button "Télécharger" at bounding box center [230, 177] width 82 height 21
click at [456, 160] on span "button" at bounding box center [454, 161] width 7 height 7
click at [411, 202] on button "Télécharger" at bounding box center [416, 198] width 87 height 21
click at [25, 377] on p "CUP [GEOGRAPHIC_DATA]" at bounding box center [51, 374] width 55 height 8
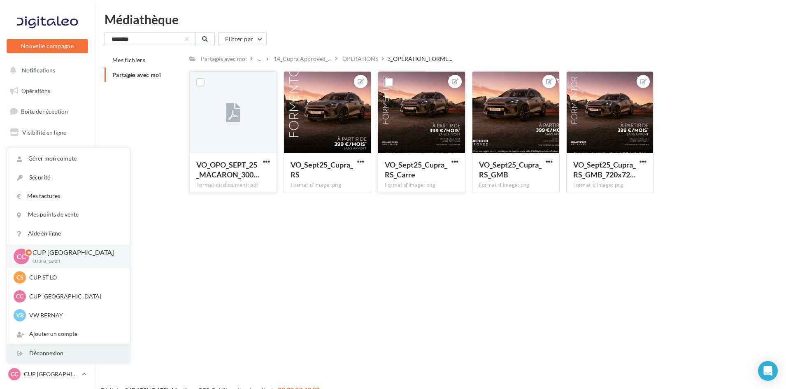
click at [44, 353] on div "Déconnexion" at bounding box center [68, 353] width 123 height 19
